Goal: Task Accomplishment & Management: Manage account settings

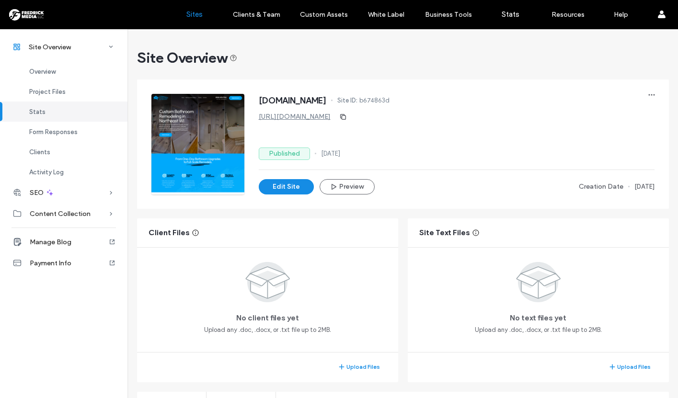
click at [191, 14] on label "Sites" at bounding box center [194, 14] width 16 height 9
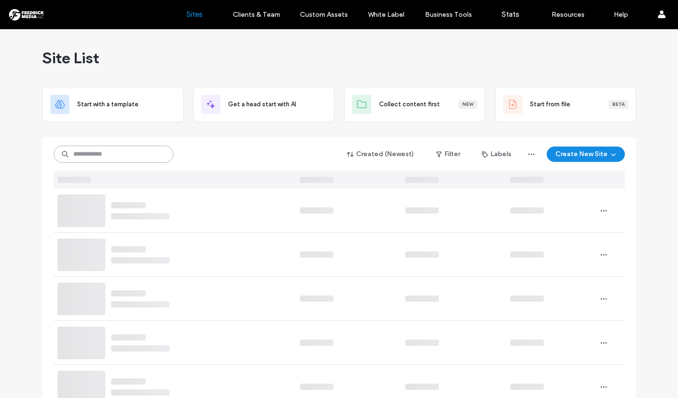
click at [106, 158] on input at bounding box center [114, 154] width 120 height 17
type input "********"
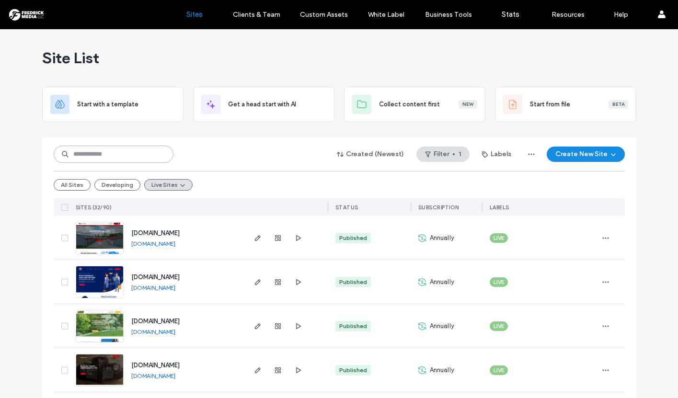
click at [84, 159] on input at bounding box center [114, 154] width 120 height 17
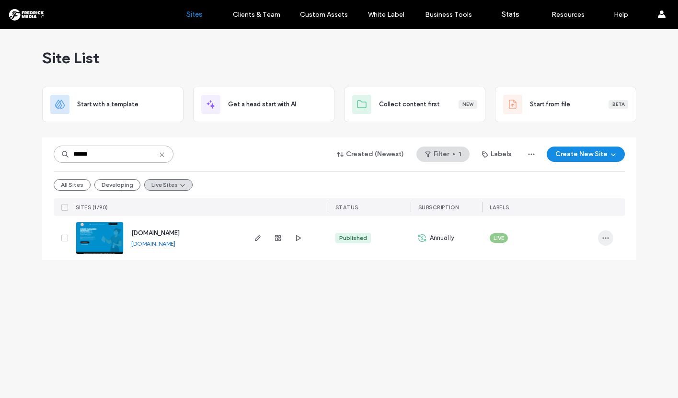
type input "******"
click at [601, 239] on span "button" at bounding box center [605, 237] width 15 height 15
click at [577, 353] on span "Site Dashboard" at bounding box center [568, 351] width 45 height 10
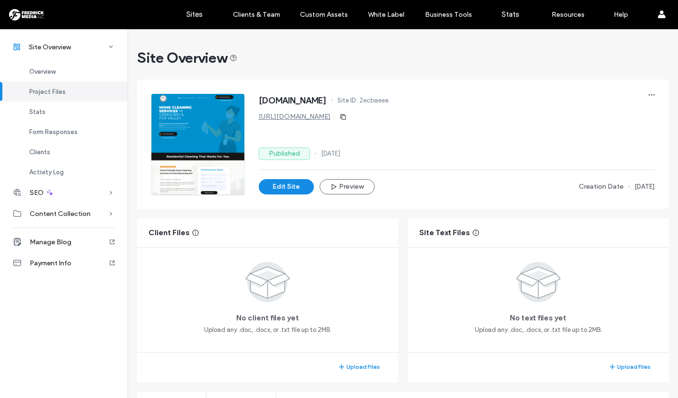
scroll to position [175, 0]
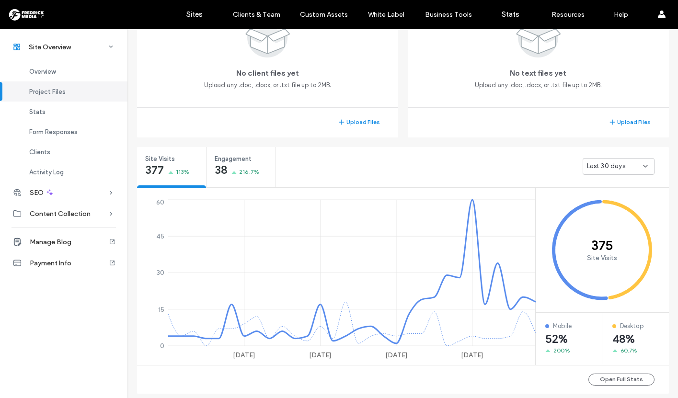
scroll to position [281, 0]
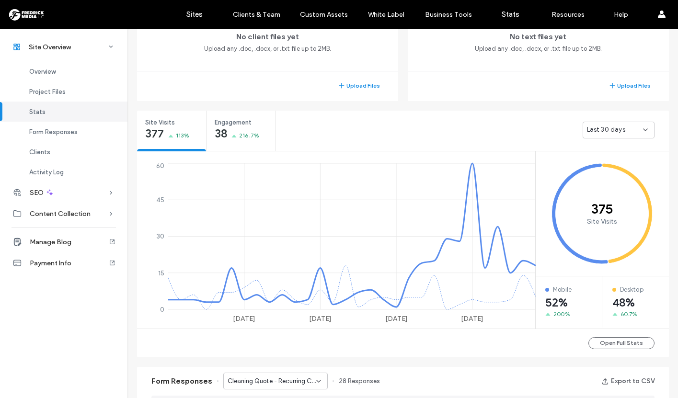
click at [619, 133] on span "Last 30 days" at bounding box center [606, 130] width 38 height 10
click at [608, 160] on span "Last 7 days" at bounding box center [601, 164] width 34 height 10
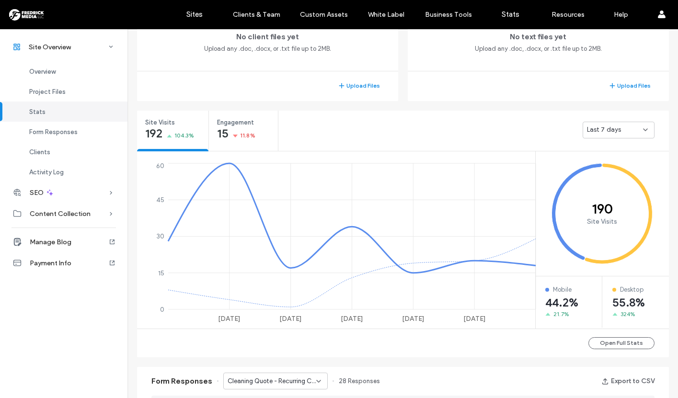
click at [615, 129] on span "Last 7 days" at bounding box center [604, 130] width 34 height 10
click at [603, 177] on span "Last 30 days" at bounding box center [603, 181] width 38 height 10
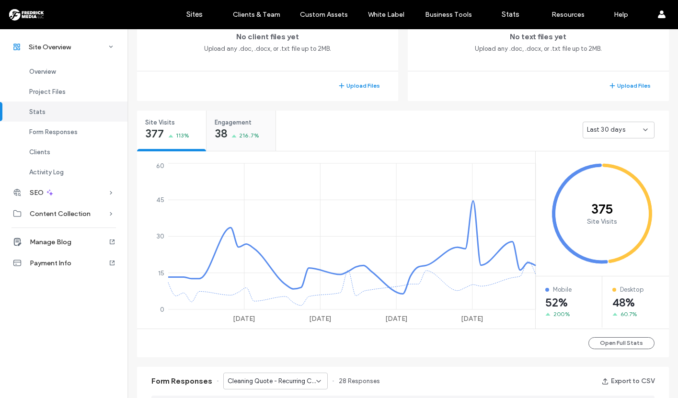
click at [247, 123] on span "Engagement" at bounding box center [238, 123] width 46 height 10
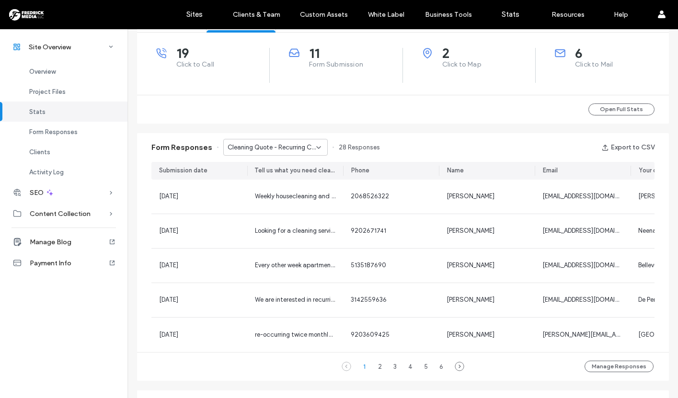
scroll to position [348, 0]
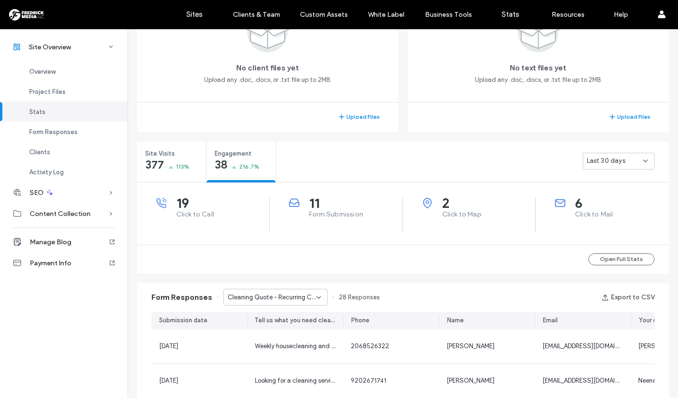
scroll to position [259, 0]
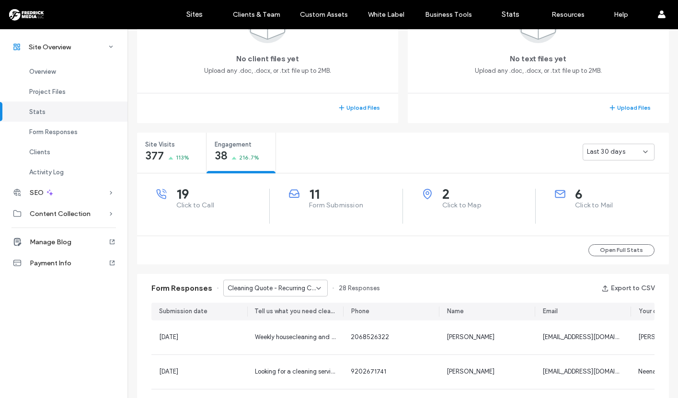
click at [277, 289] on span "Cleaning Quote - Recurring Cleaning Service page" at bounding box center [272, 289] width 89 height 10
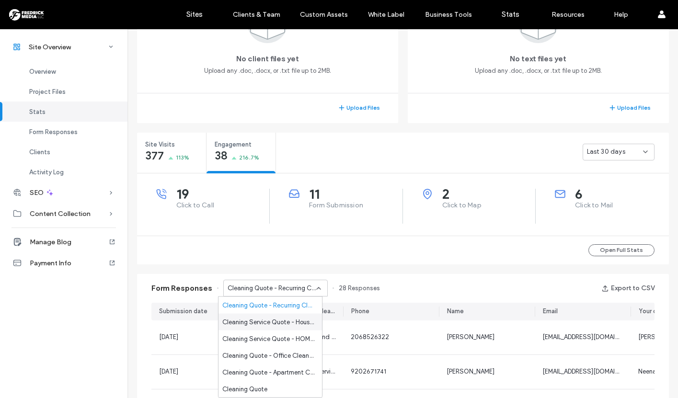
click at [276, 320] on span "Cleaning Service Quote - House Cleaning [GEOGRAPHIC_DATA] [GEOGRAPHIC_DATA] page" at bounding box center [268, 322] width 92 height 10
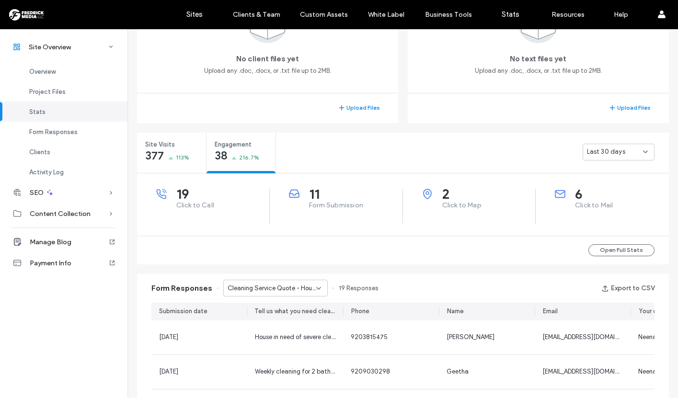
scroll to position [373, 0]
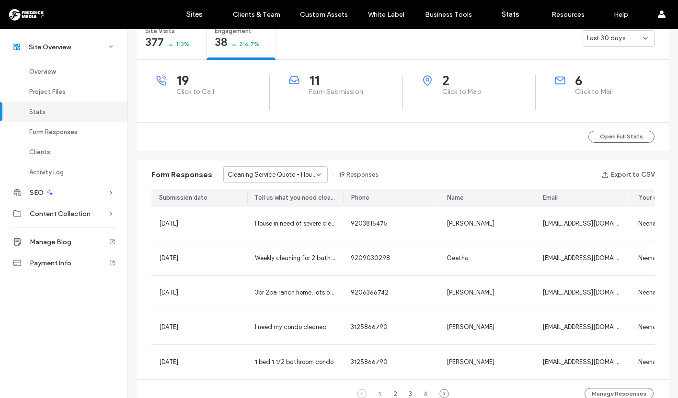
click at [276, 175] on span "Cleaning Service Quote - House Cleaning [GEOGRAPHIC_DATA] [GEOGRAPHIC_DATA] page" at bounding box center [272, 175] width 89 height 10
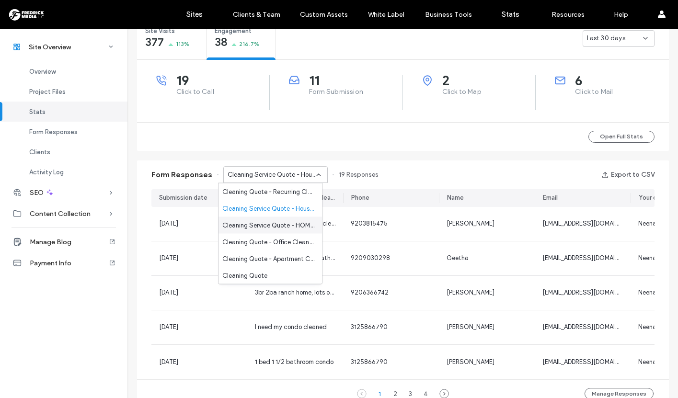
click at [271, 225] on span "Cleaning Service Quote - HOME page" at bounding box center [268, 225] width 92 height 10
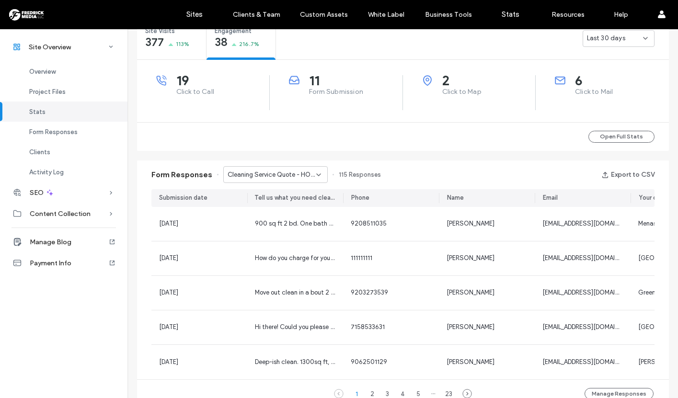
click at [283, 175] on span "Cleaning Service Quote - HOME page" at bounding box center [272, 175] width 89 height 10
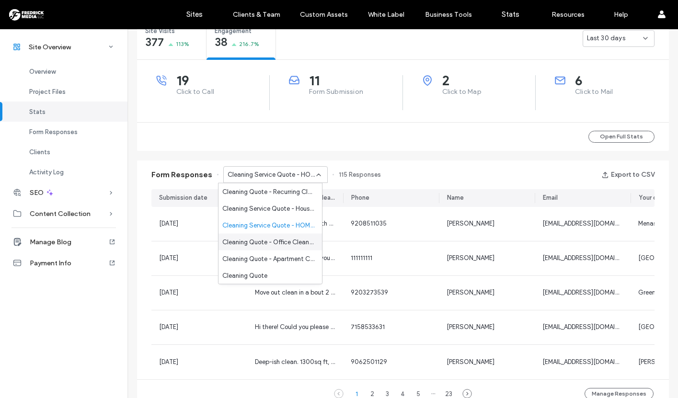
click at [279, 239] on span "Cleaning Quote - Office Cleaning and Sanitizing page" at bounding box center [268, 242] width 92 height 10
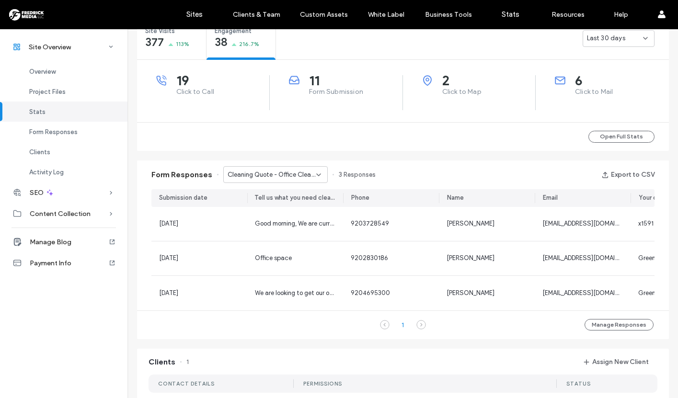
click at [281, 171] on span "Cleaning Quote - Office Cleaning and Sanitizing page" at bounding box center [272, 175] width 89 height 10
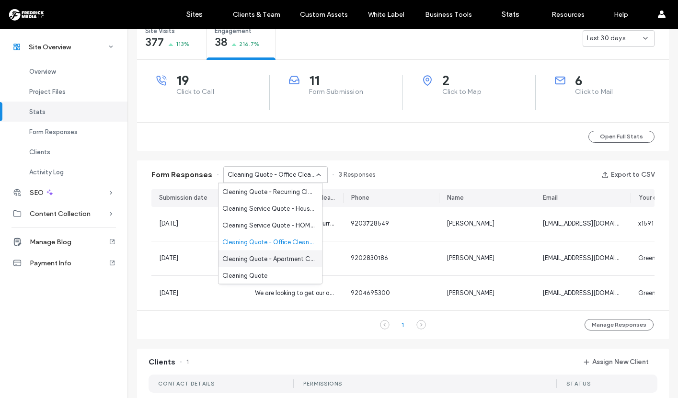
click at [273, 253] on div "Cleaning Quote - Apartment Cleaning Service page" at bounding box center [269, 259] width 103 height 17
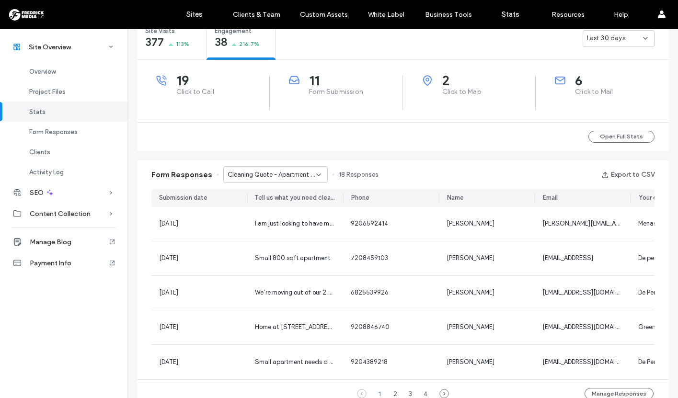
click at [269, 177] on span "Cleaning Quote - Apartment Cleaning Service page" at bounding box center [272, 175] width 89 height 10
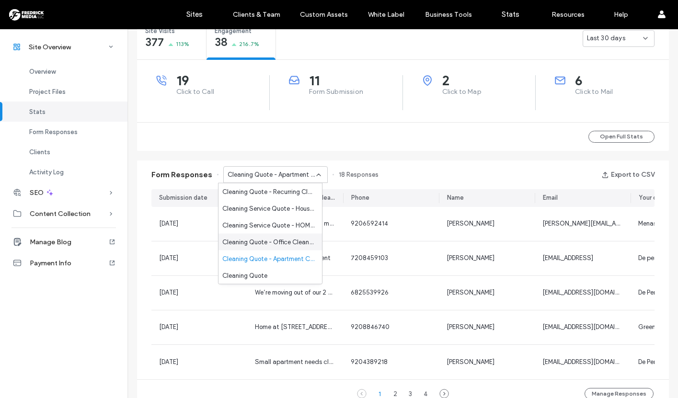
scroll to position [17, 0]
click at [260, 256] on span "Cleaning Quote" at bounding box center [244, 259] width 45 height 10
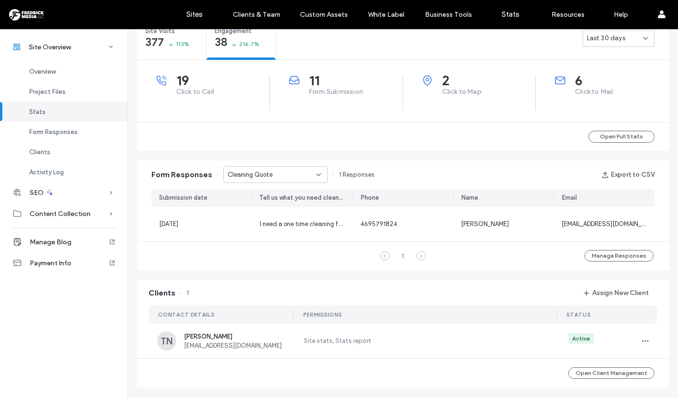
click at [274, 177] on div "Cleaning Quote" at bounding box center [272, 175] width 89 height 10
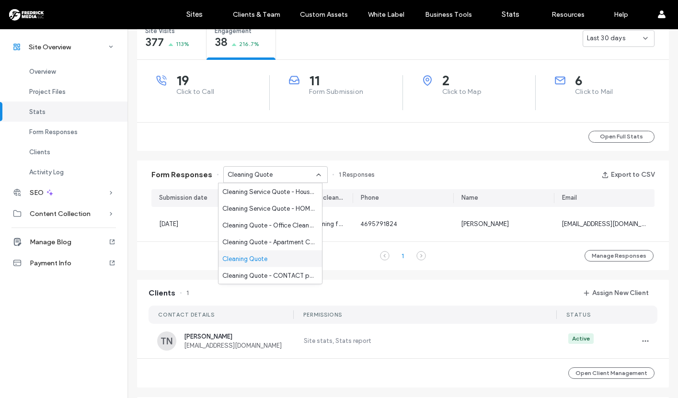
click at [262, 274] on span "Cleaning Quote - CONTACT page" at bounding box center [268, 276] width 92 height 10
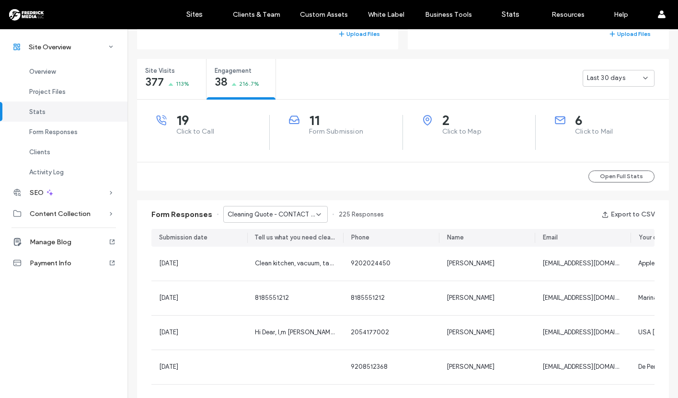
scroll to position [65, 0]
